Goal: Task Accomplishment & Management: Use online tool/utility

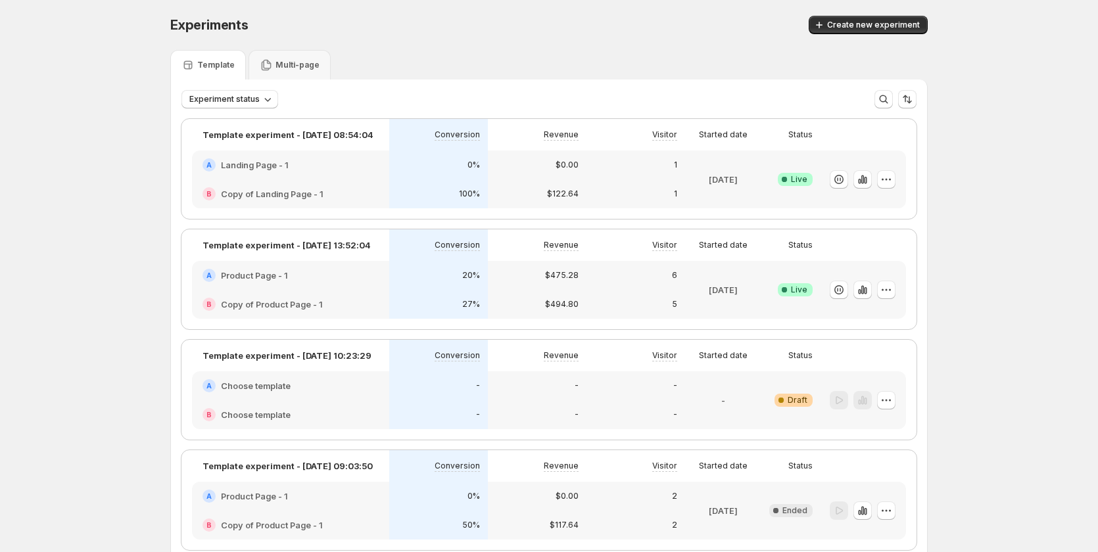
click at [403, 277] on div "20%" at bounding box center [438, 275] width 83 height 13
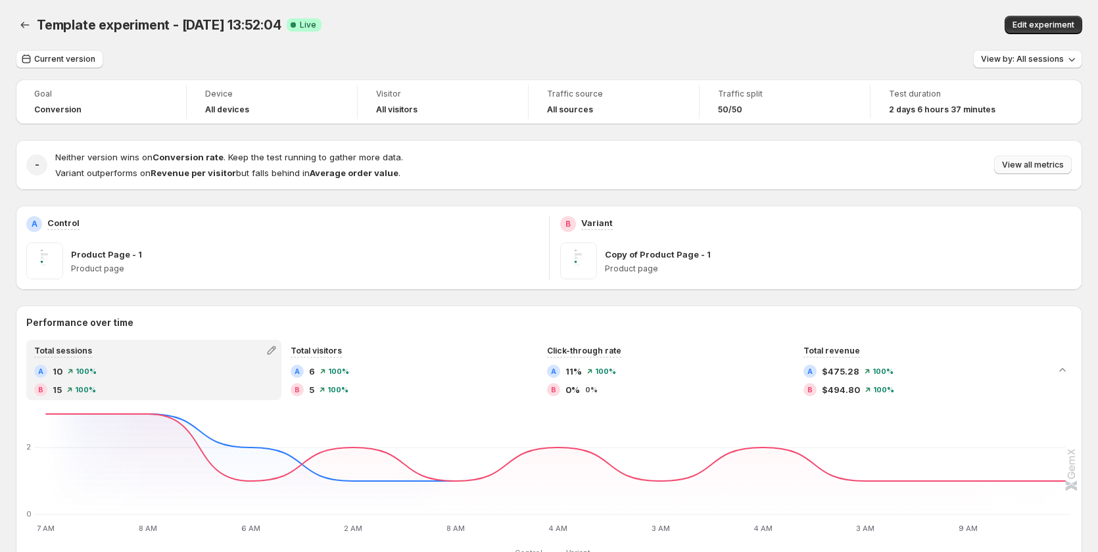
click at [1018, 166] on span "View all metrics" at bounding box center [1033, 165] width 62 height 11
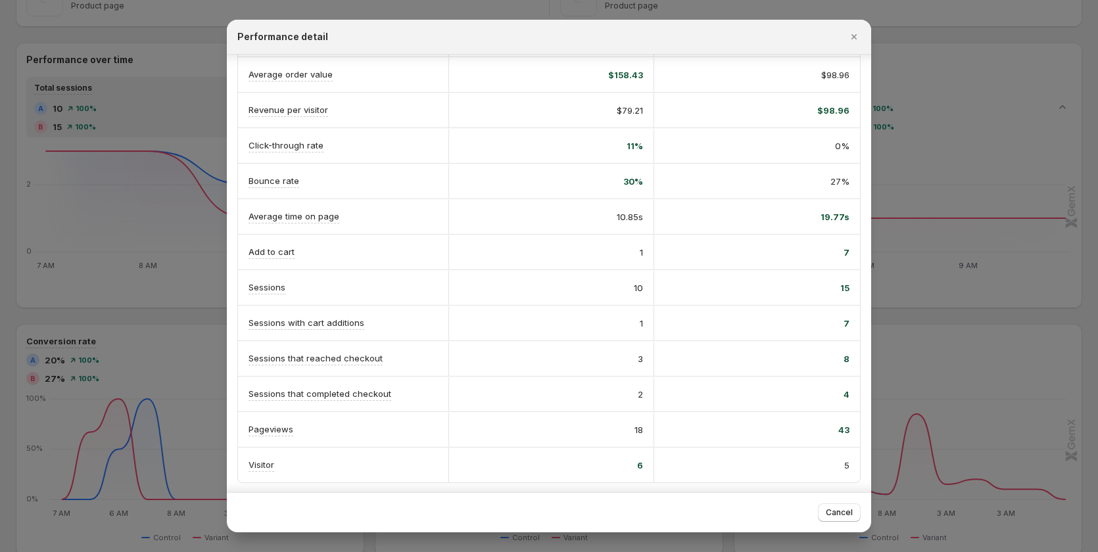
scroll to position [153, 0]
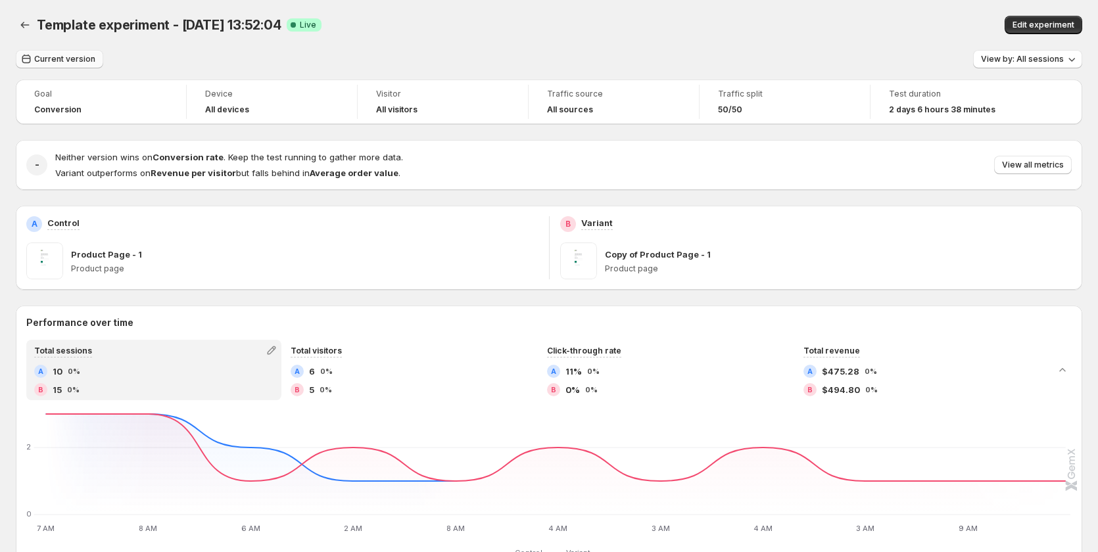
click at [41, 55] on span "Current version" at bounding box center [64, 59] width 61 height 11
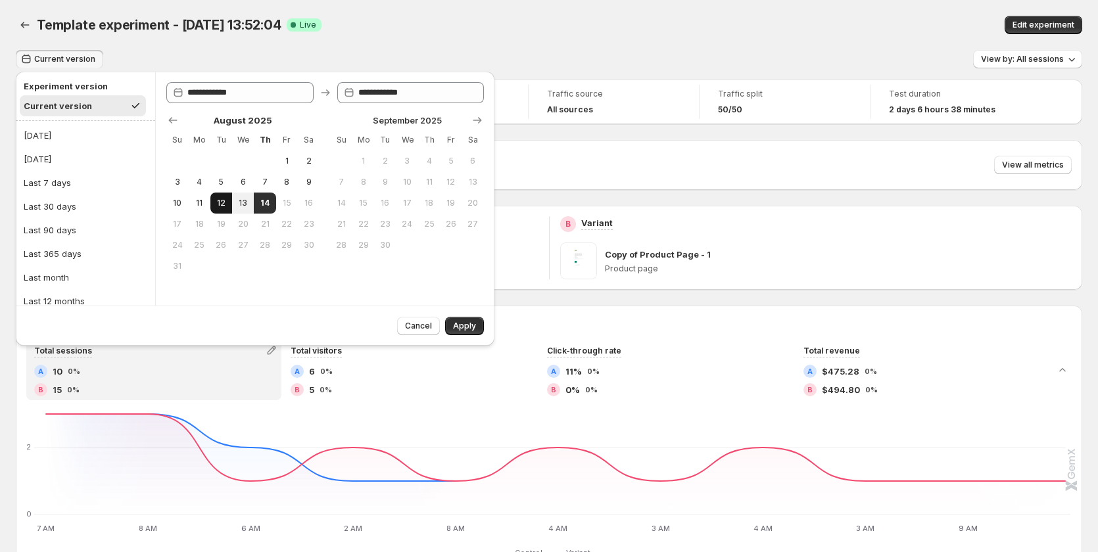
click at [218, 203] on span "12" at bounding box center [221, 203] width 11 height 11
click at [278, 204] on button "15" at bounding box center [287, 203] width 22 height 21
click at [270, 204] on span "14" at bounding box center [264, 203] width 11 height 11
type input "**********"
click at [469, 322] on span "Apply" at bounding box center [464, 326] width 23 height 11
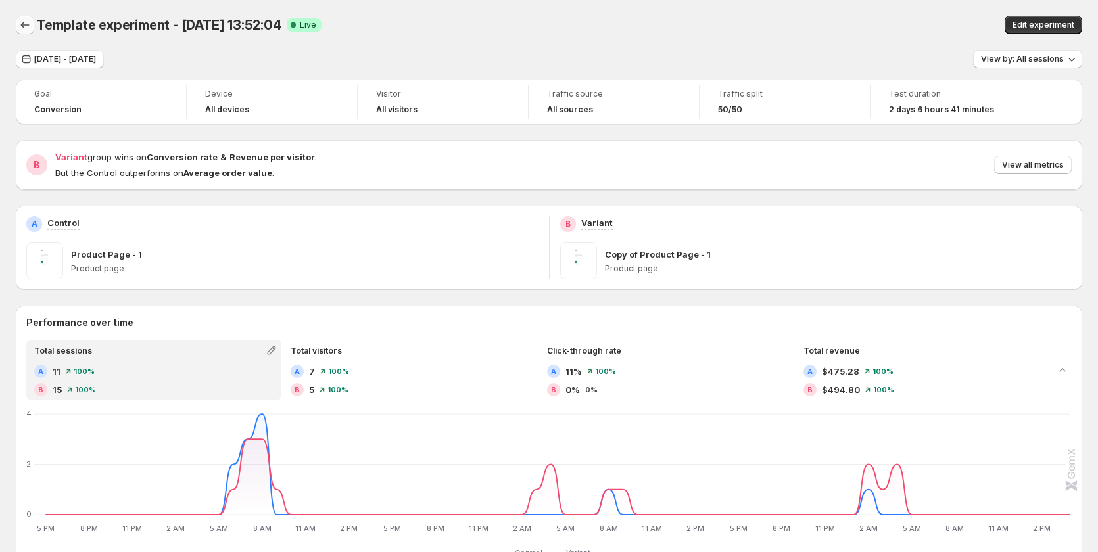
click at [24, 24] on icon "Back" at bounding box center [24, 24] width 13 height 13
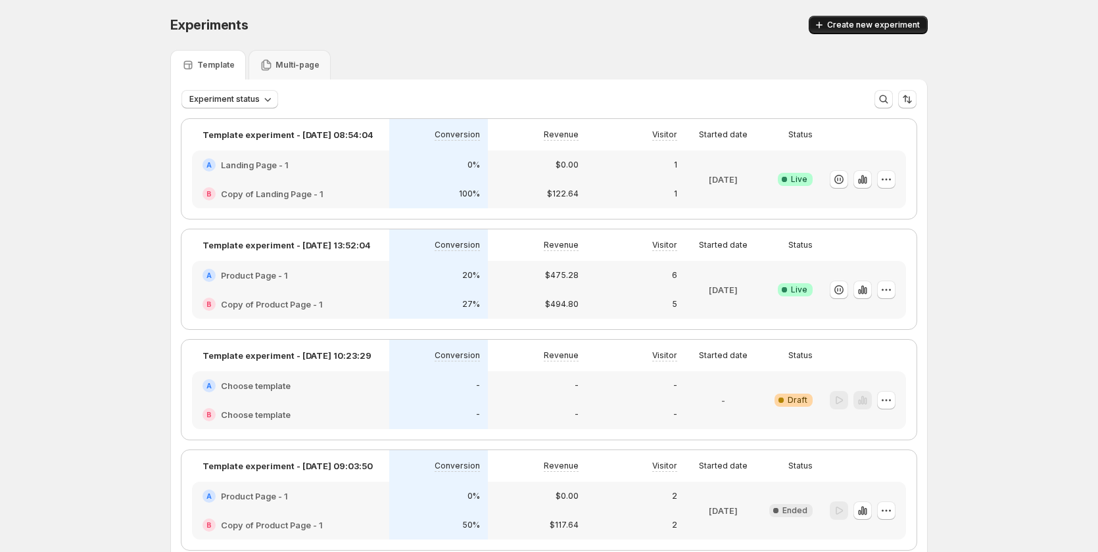
click at [843, 33] on button "Create new experiment" at bounding box center [868, 25] width 119 height 18
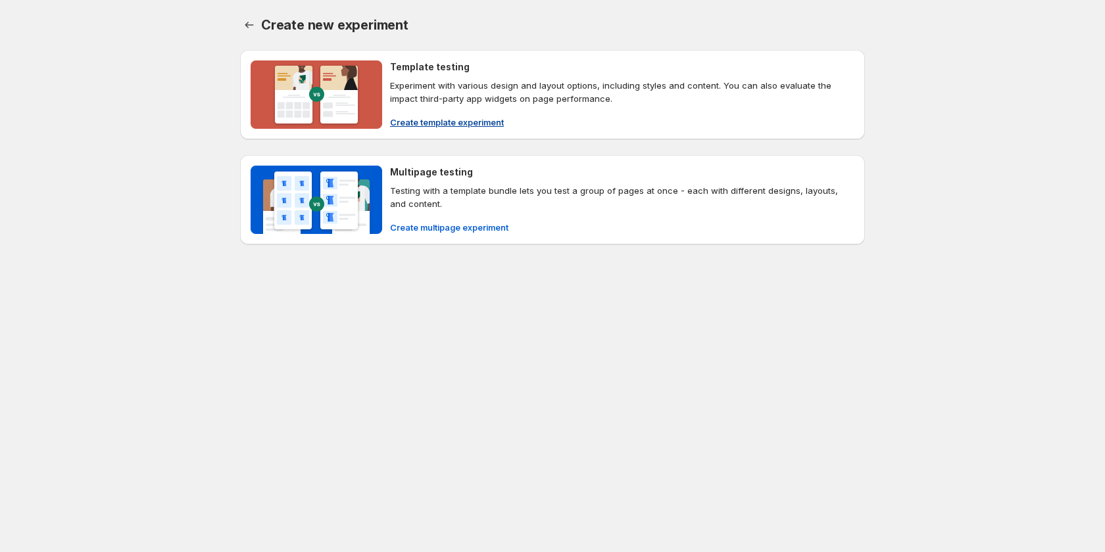
click at [441, 122] on span "Create template experiment" at bounding box center [447, 122] width 114 height 13
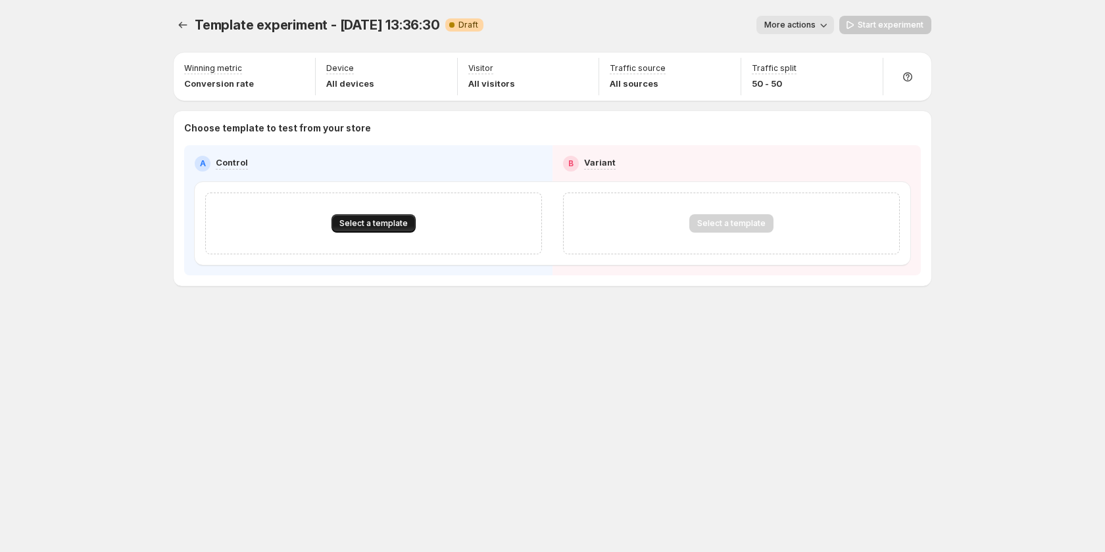
click at [383, 224] on span "Select a template" at bounding box center [373, 223] width 68 height 11
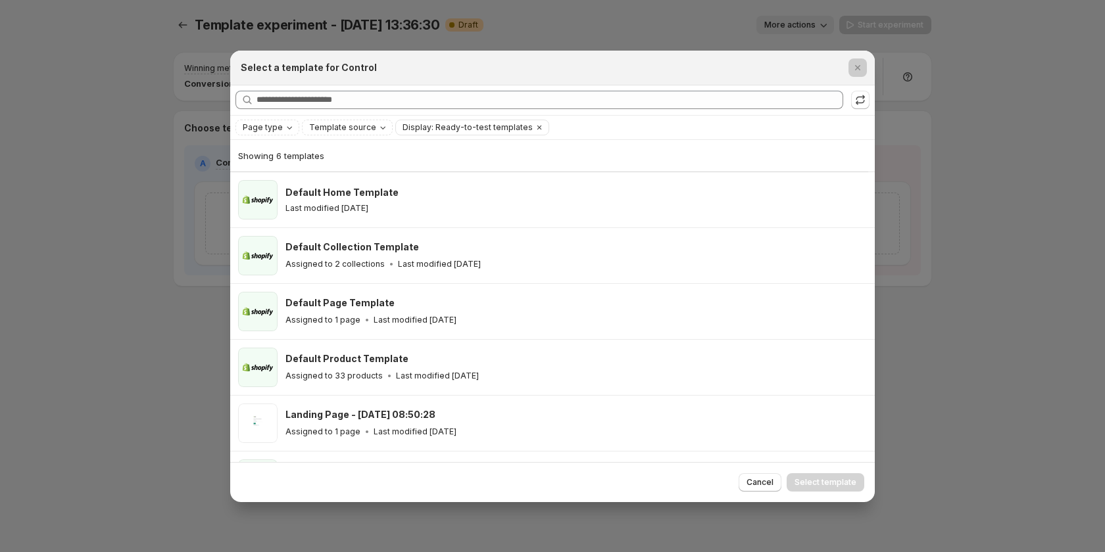
click at [99, 357] on div at bounding box center [552, 276] width 1105 height 552
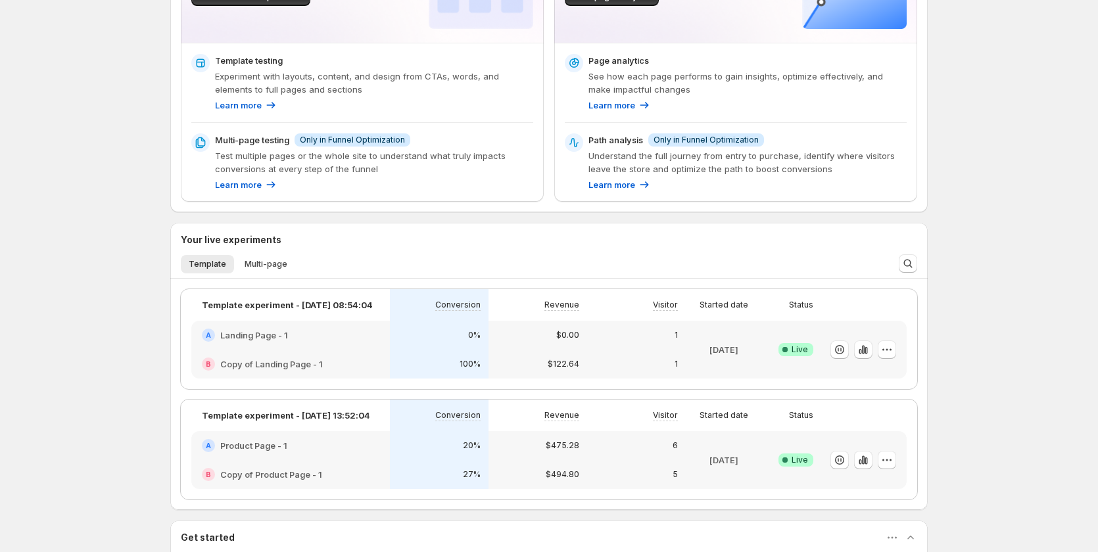
scroll to position [99, 0]
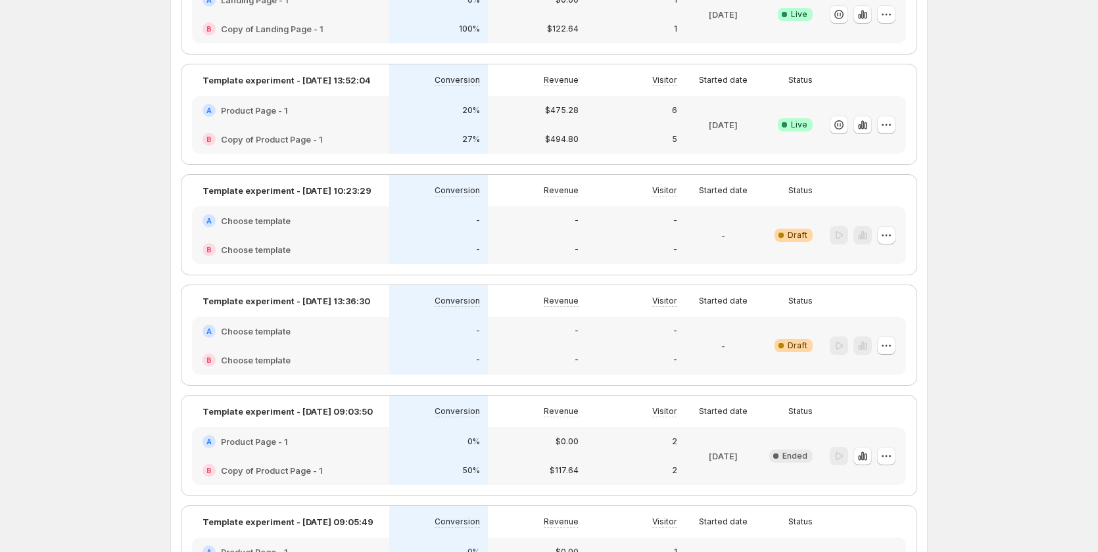
scroll to position [301, 0]
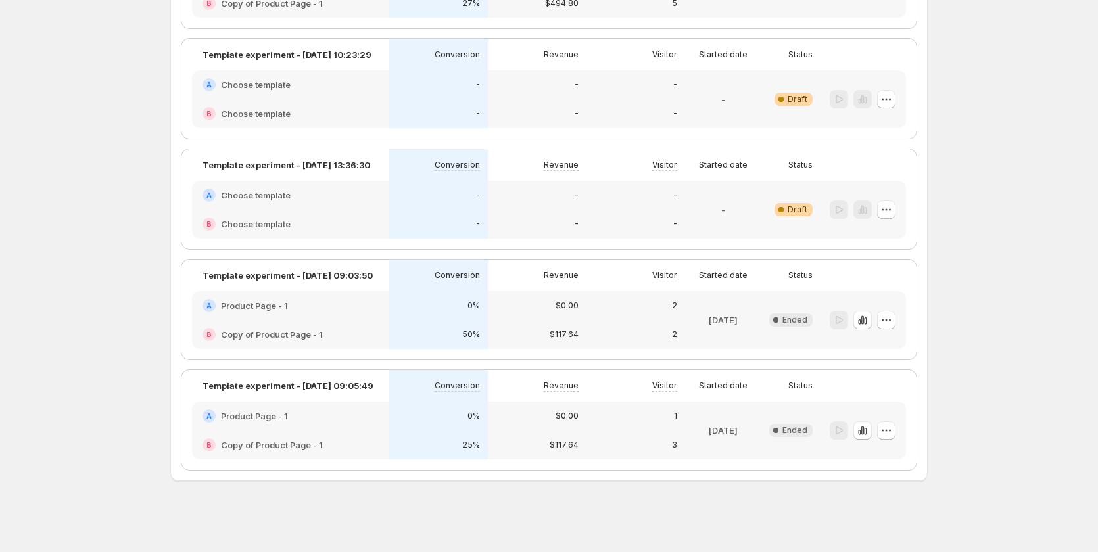
click at [371, 193] on div "A Choose template" at bounding box center [291, 195] width 176 height 13
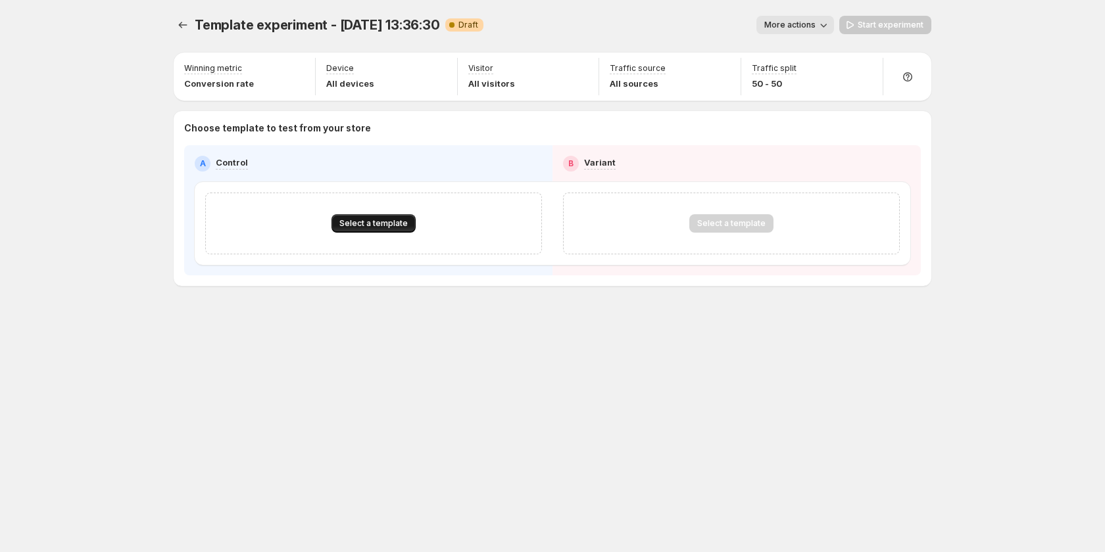
click at [368, 220] on span "Select a template" at bounding box center [373, 223] width 68 height 11
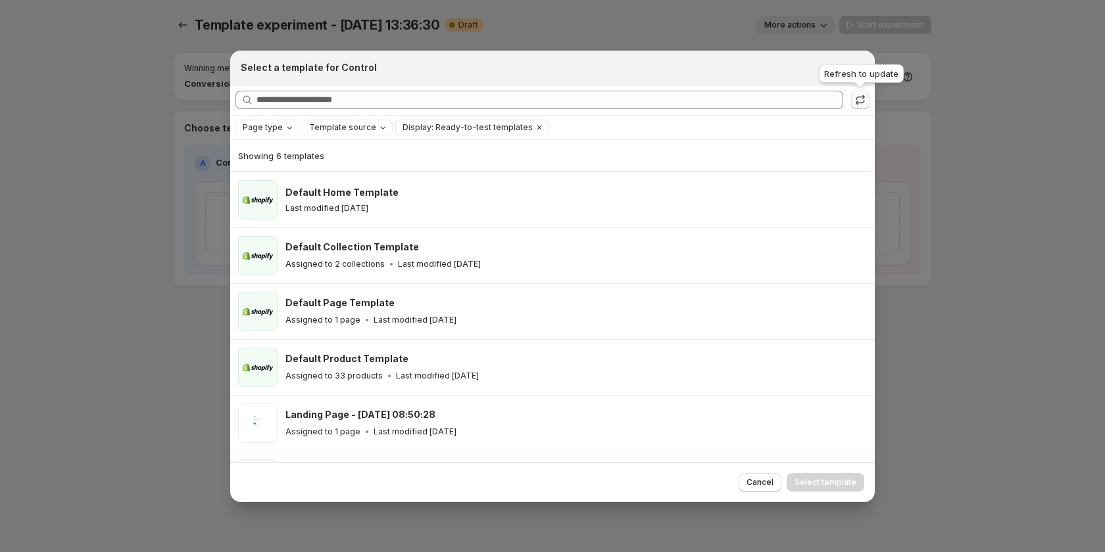
click at [859, 101] on icon ":r40:" at bounding box center [859, 99] width 13 height 13
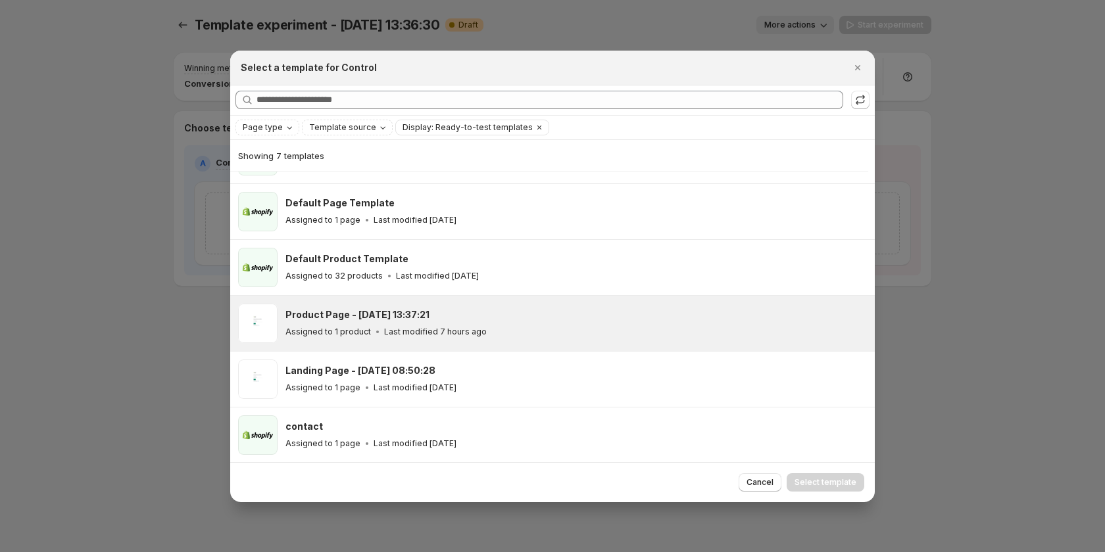
scroll to position [101, 0]
click at [512, 325] on div "Assigned to 1 product Last modified 7 hours ago" at bounding box center [573, 330] width 577 height 13
drag, startPoint x: 141, startPoint y: 350, endPoint x: 86, endPoint y: 338, distance: 56.0
click at [140, 351] on div at bounding box center [552, 276] width 1105 height 552
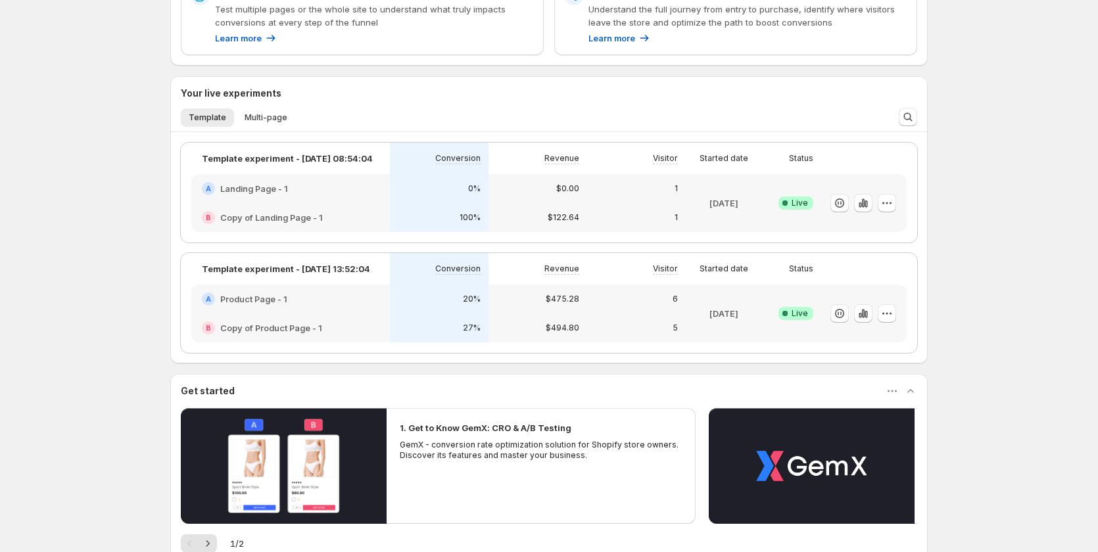
scroll to position [297, 0]
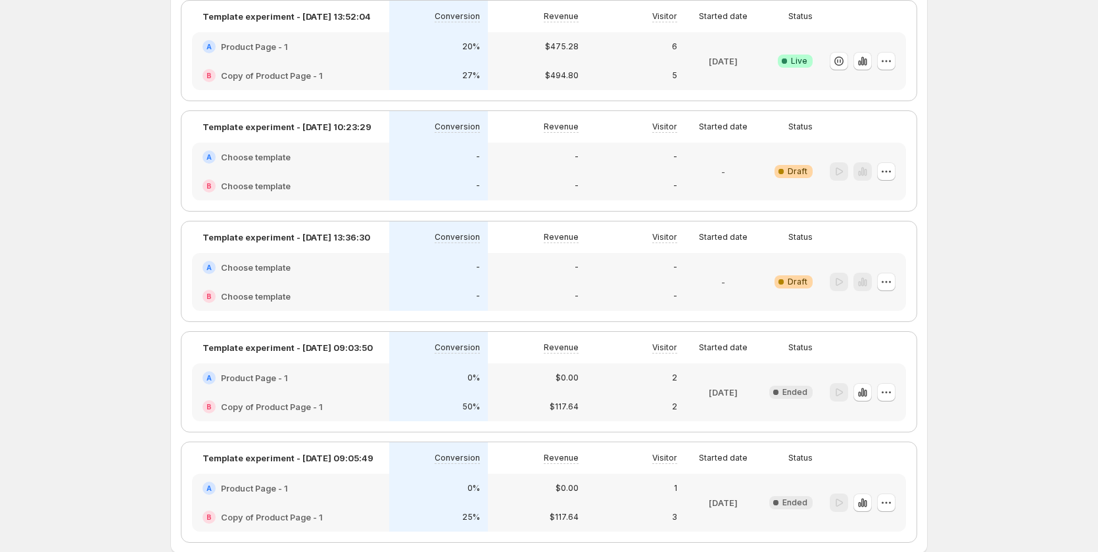
scroll to position [165, 0]
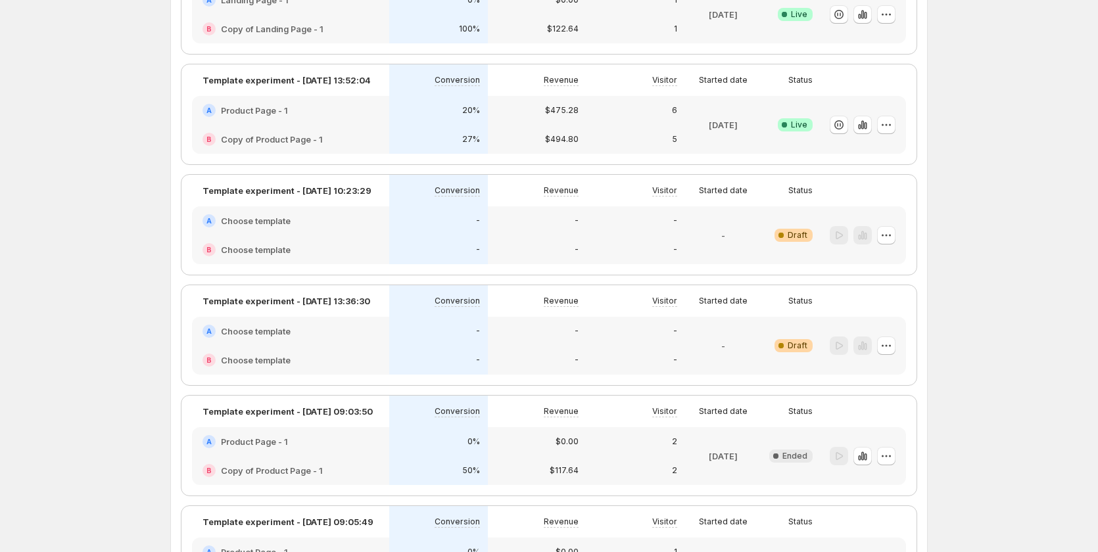
click at [444, 336] on div "-" at bounding box center [438, 331] width 83 height 13
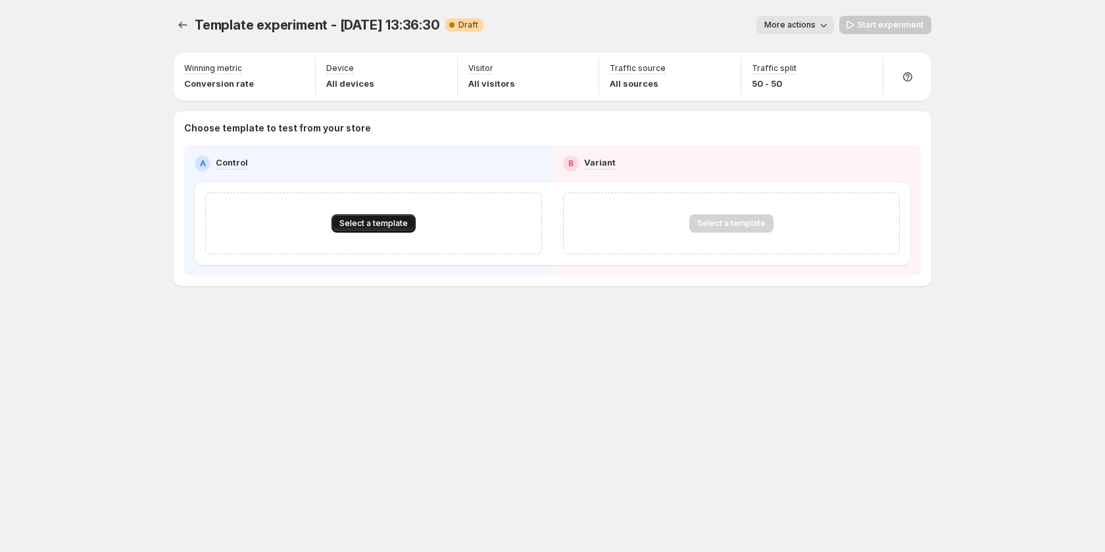
click at [389, 226] on span "Select a template" at bounding box center [373, 223] width 68 height 11
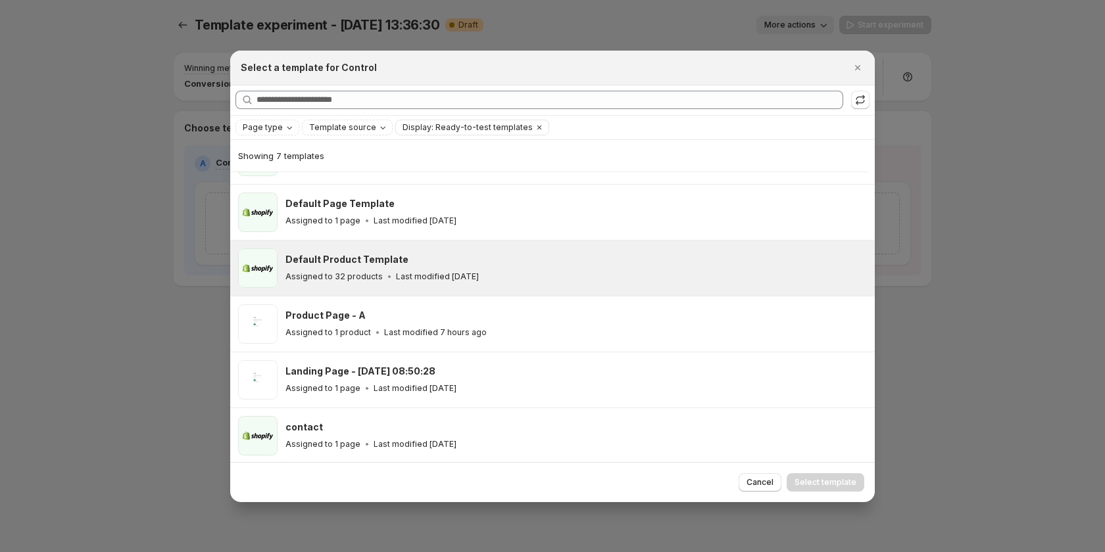
scroll to position [101, 0]
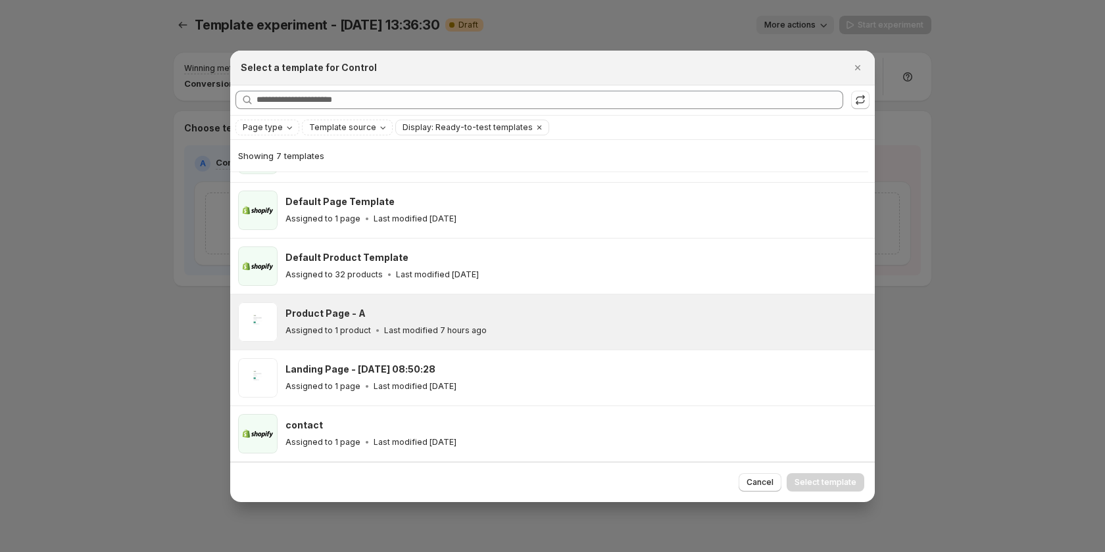
click at [549, 343] on div "Product Page - A Assigned to 1 product Last modified 7 hours ago" at bounding box center [552, 322] width 644 height 55
click at [838, 479] on span "Select template" at bounding box center [825, 482] width 62 height 11
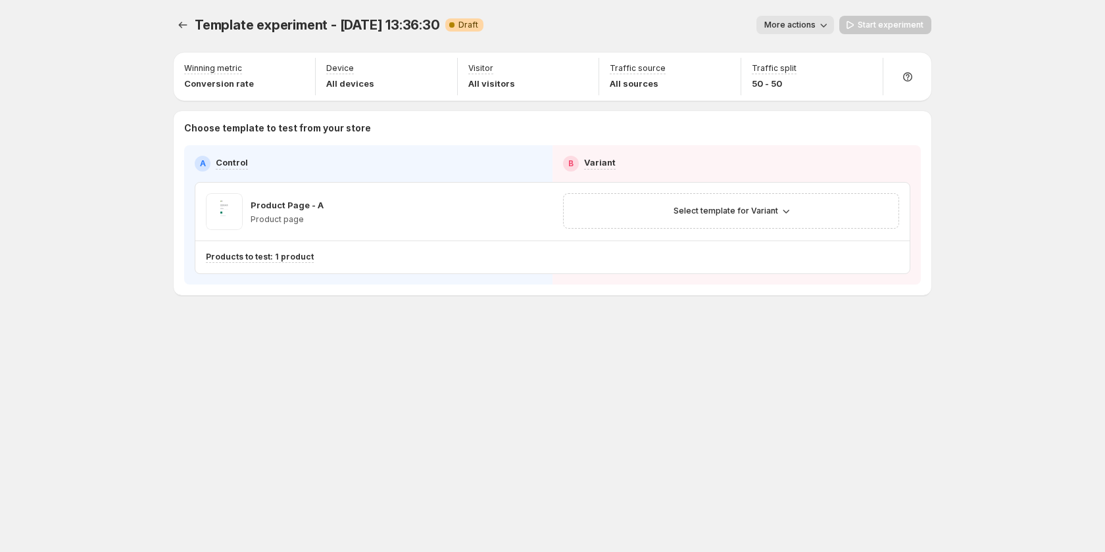
scroll to position [45, 0]
click at [777, 222] on div "Select template for Variant" at bounding box center [731, 211] width 336 height 36
click at [779, 208] on icon "button" at bounding box center [785, 210] width 13 height 13
click at [746, 242] on span "Select an existing template" at bounding box center [721, 238] width 111 height 11
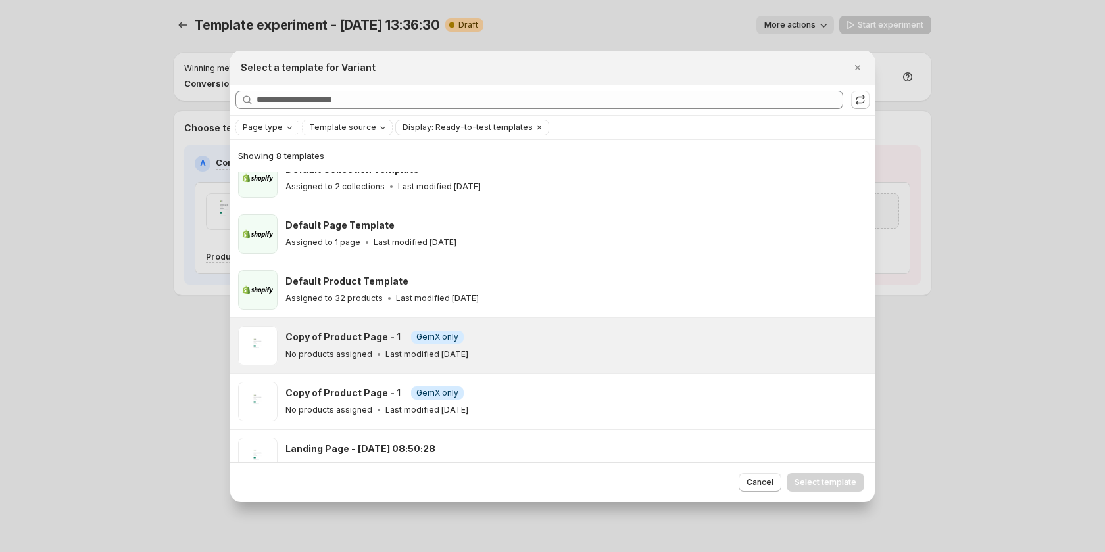
scroll to position [157, 0]
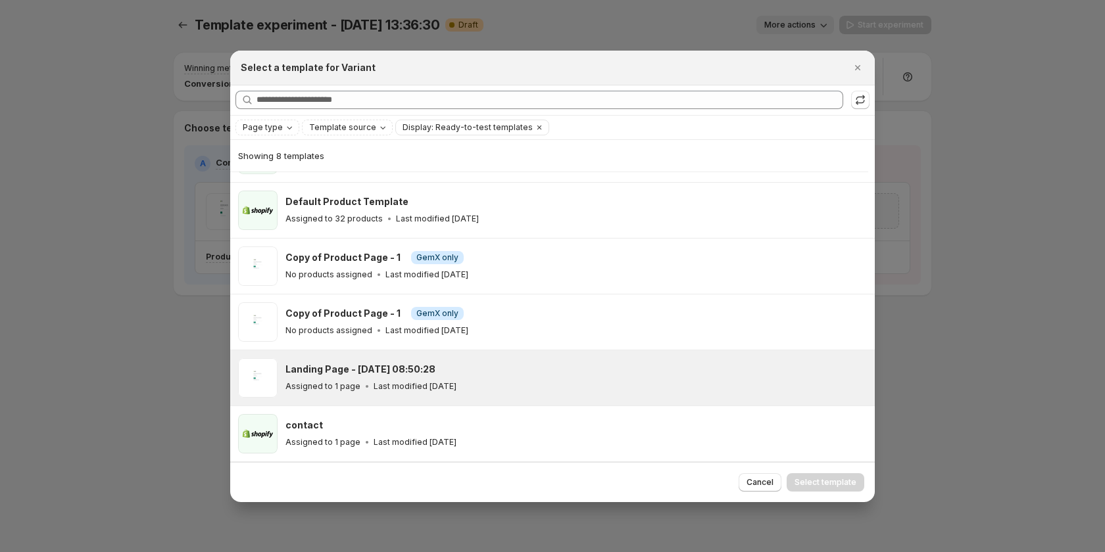
click at [505, 373] on div "Landing Page - [DATE] 08:50:28" at bounding box center [573, 369] width 577 height 13
click at [801, 479] on span "Select template" at bounding box center [825, 482] width 62 height 11
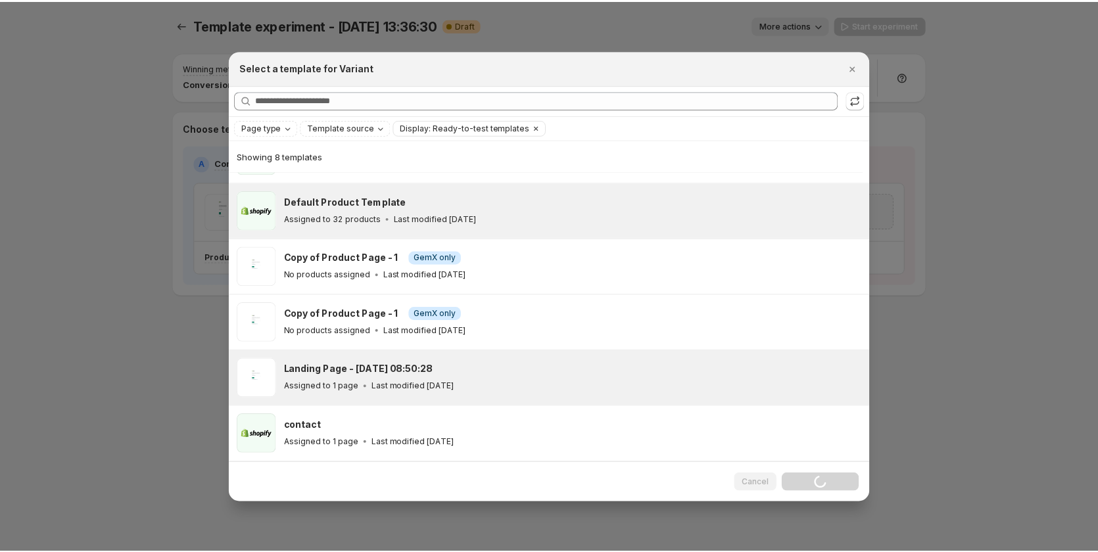
scroll to position [45, 0]
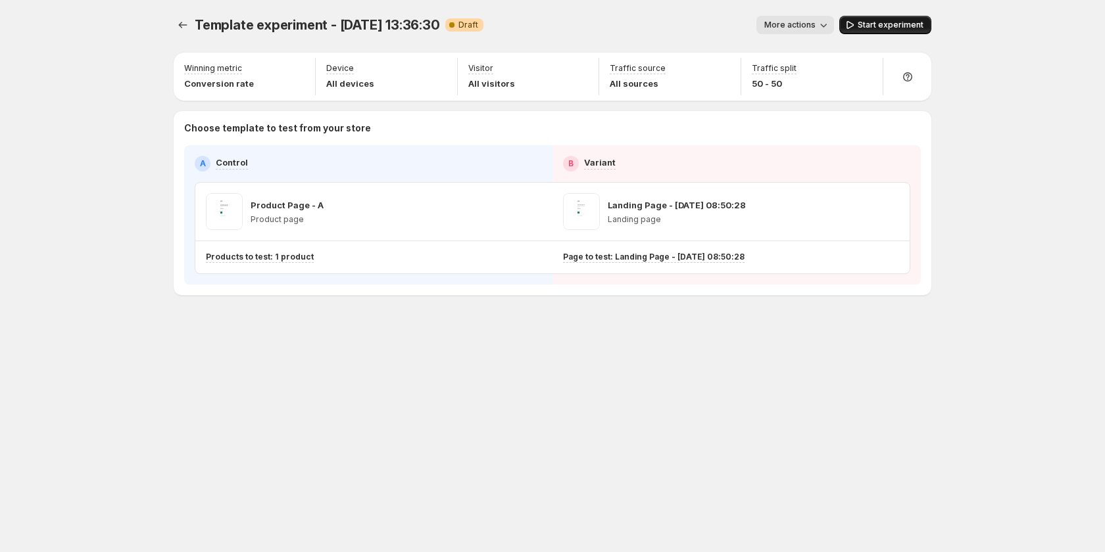
click at [892, 24] on span "Start experiment" at bounding box center [890, 25] width 66 height 11
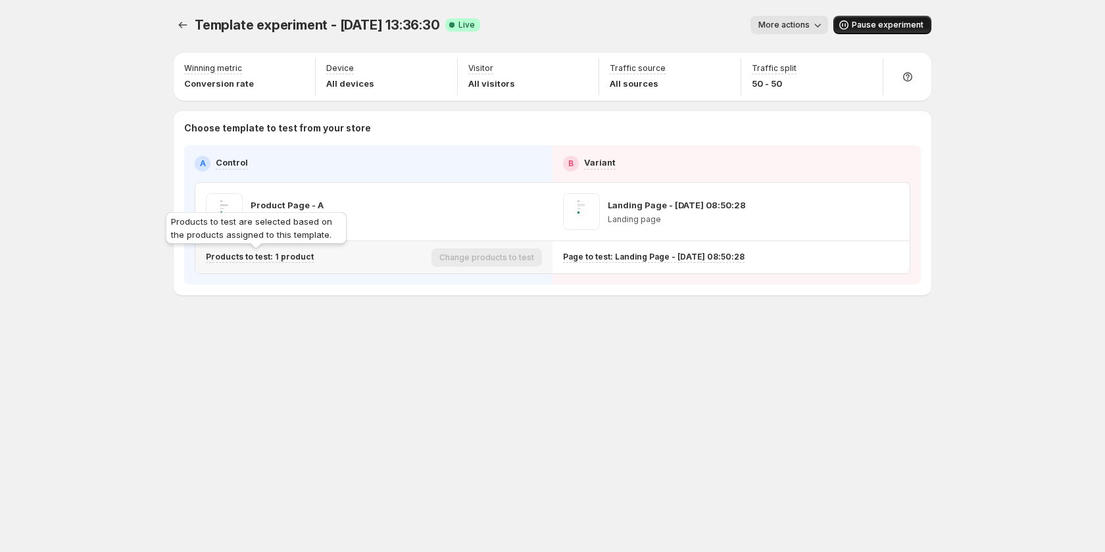
click at [287, 256] on p "Products to test: 1 product" at bounding box center [260, 257] width 108 height 11
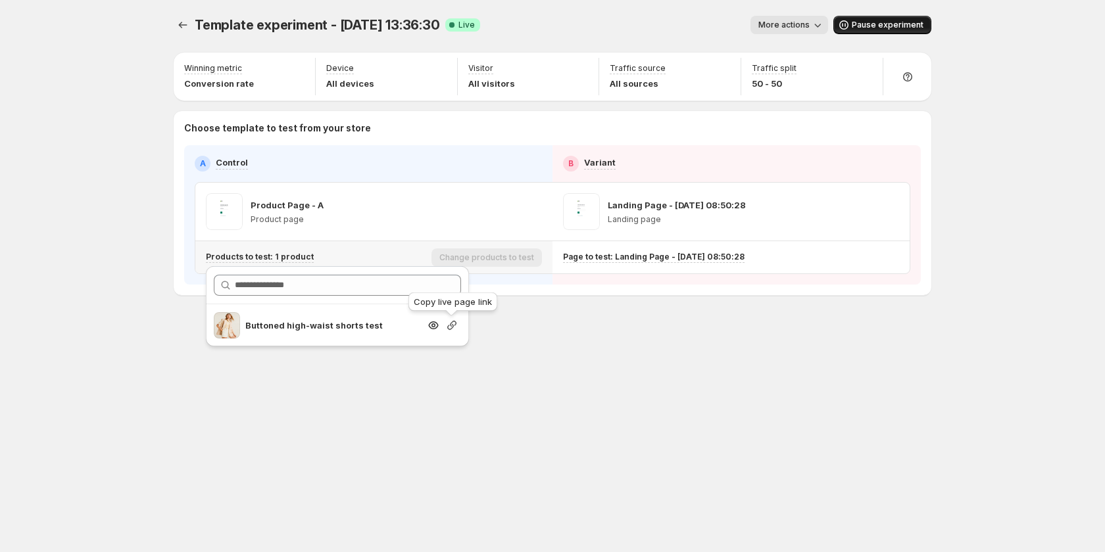
click at [450, 329] on icon "button" at bounding box center [451, 325] width 13 height 13
click at [804, 26] on span "More actions" at bounding box center [783, 25] width 51 height 11
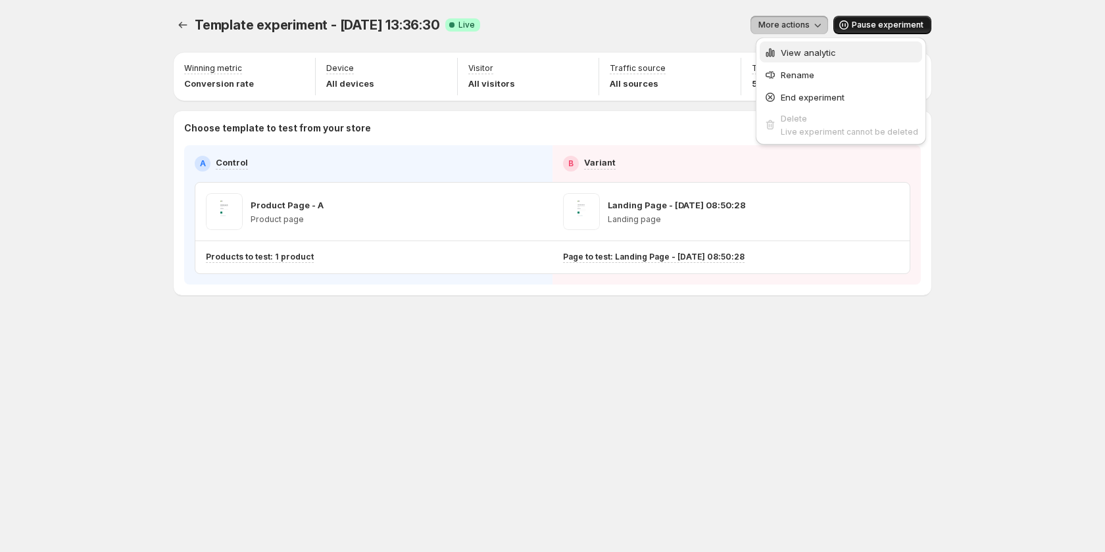
click at [791, 55] on span "View analytic" at bounding box center [807, 52] width 55 height 11
